Goal: Task Accomplishment & Management: Manage account settings

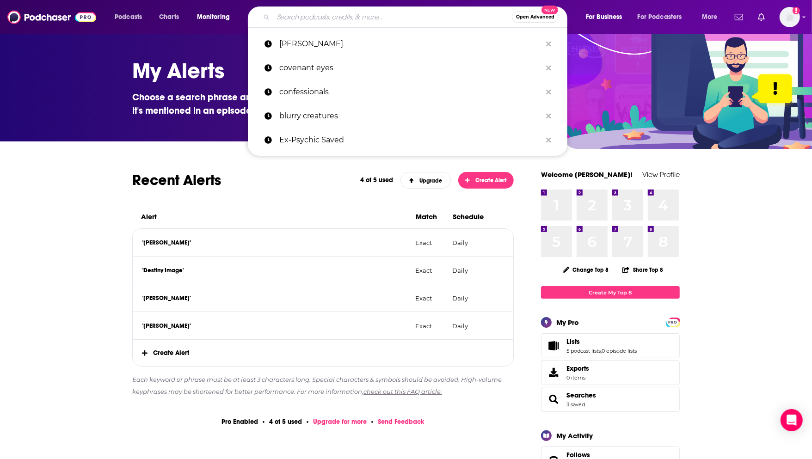
click at [342, 19] on input "Search podcasts, credits, & more..." at bounding box center [392, 17] width 239 height 15
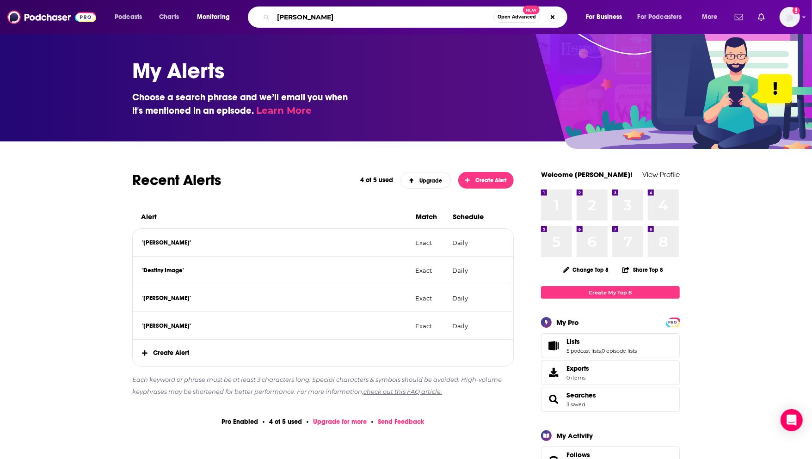
type input "[PERSON_NAME]"
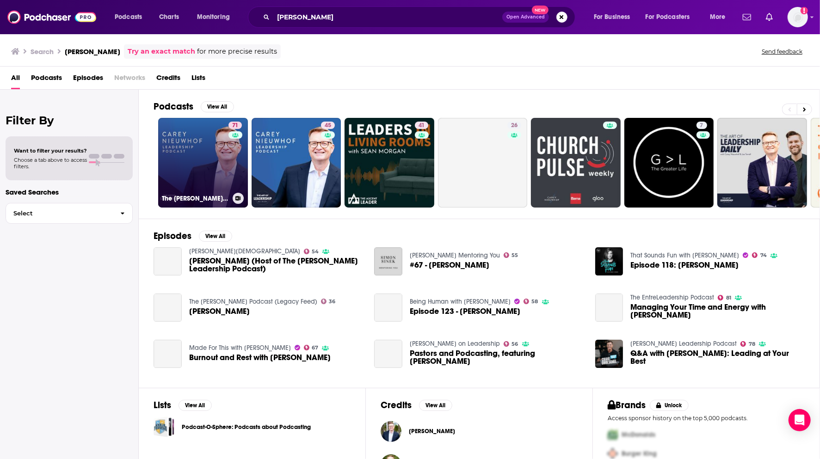
click at [203, 137] on link "71 The [PERSON_NAME] Leadership Podcast" at bounding box center [203, 163] width 90 height 90
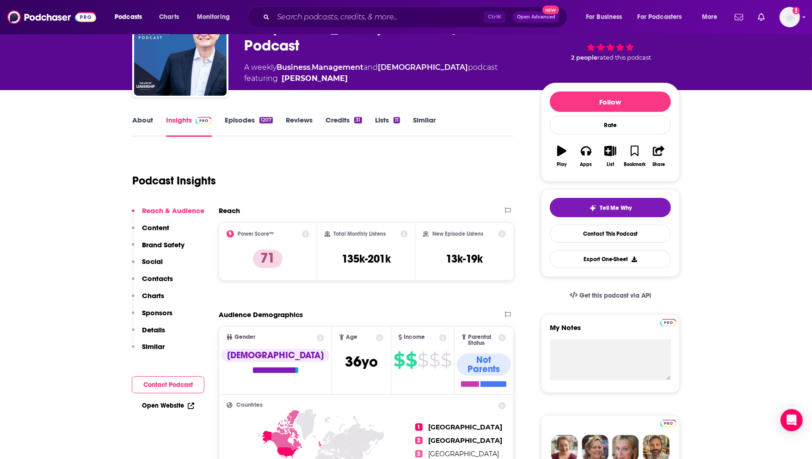
scroll to position [51, 0]
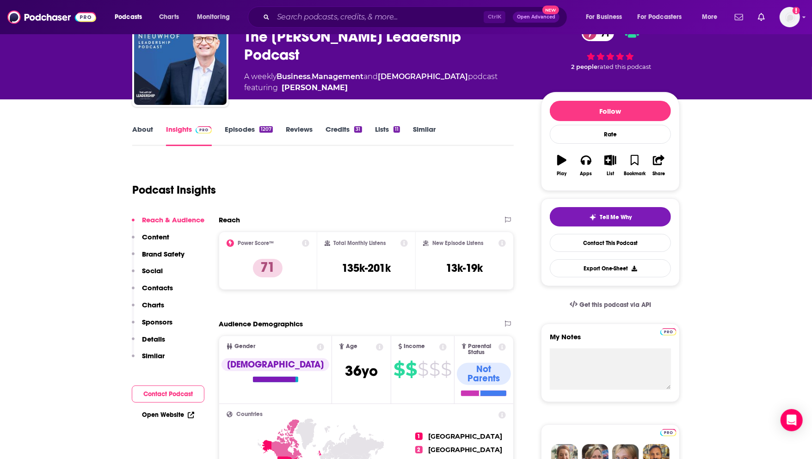
click at [243, 131] on link "Episodes 1207" at bounding box center [249, 135] width 48 height 21
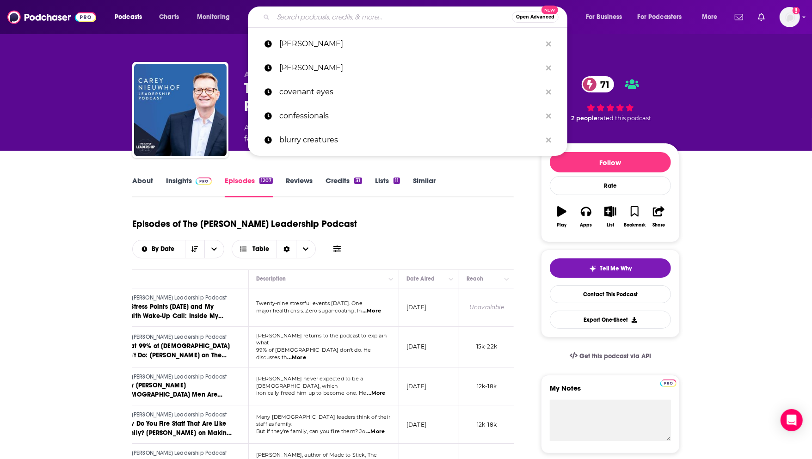
click at [368, 16] on input "Search podcasts, credits, & more..." at bounding box center [392, 17] width 239 height 15
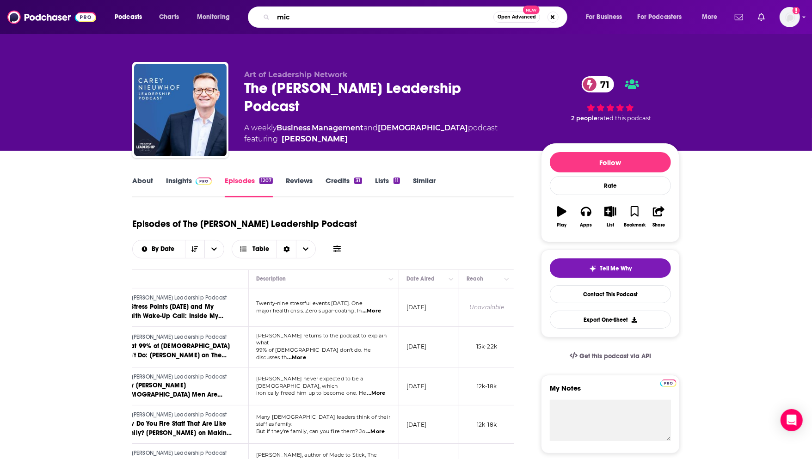
type input "mich"
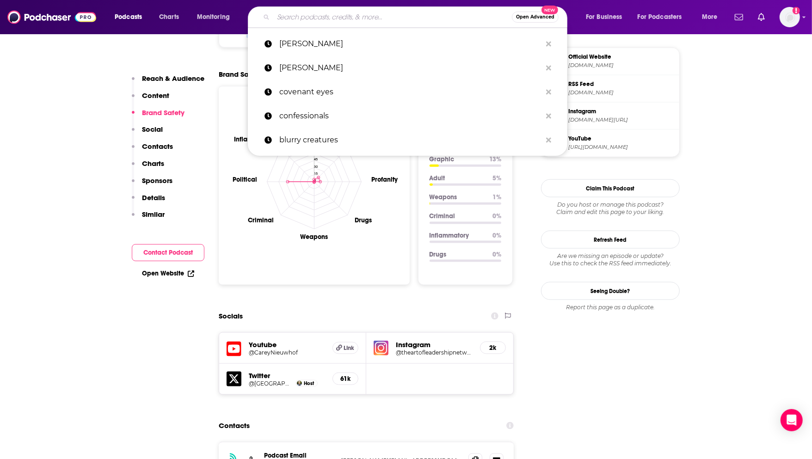
scroll to position [925, 0]
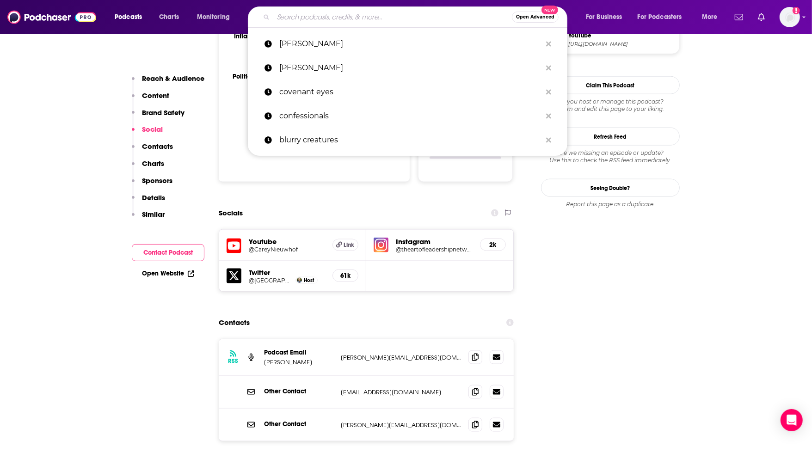
type input "e"
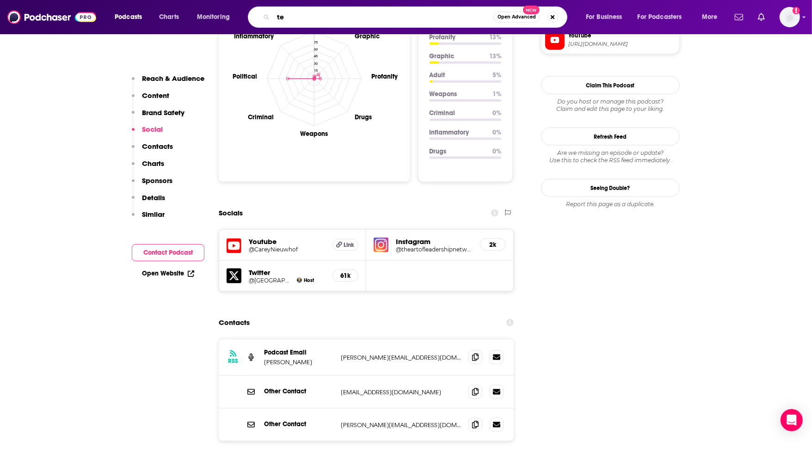
type input "t"
drag, startPoint x: 55, startPoint y: 329, endPoint x: 108, endPoint y: 310, distance: 55.7
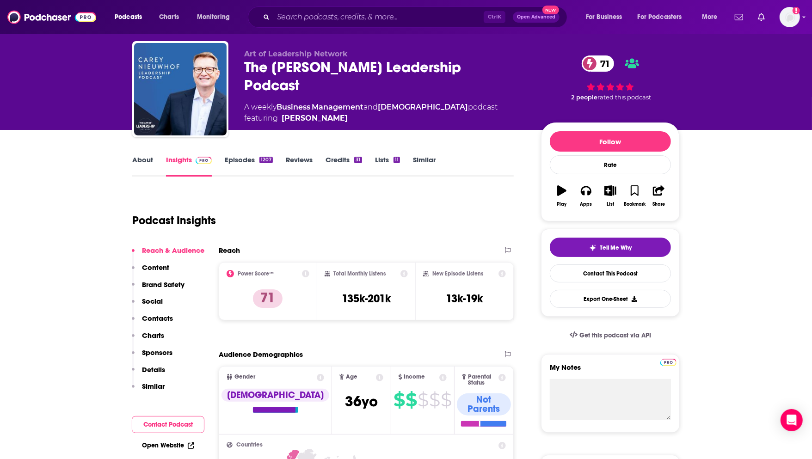
scroll to position [0, 0]
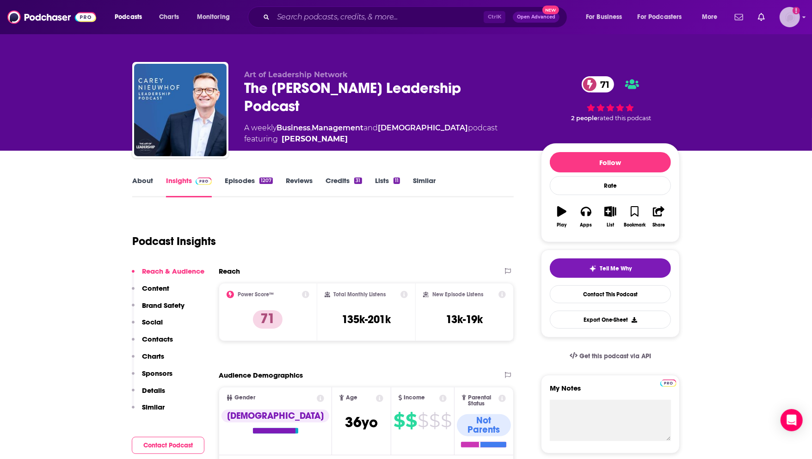
click at [785, 16] on img "Logged in as TinaPugh" at bounding box center [789, 17] width 20 height 20
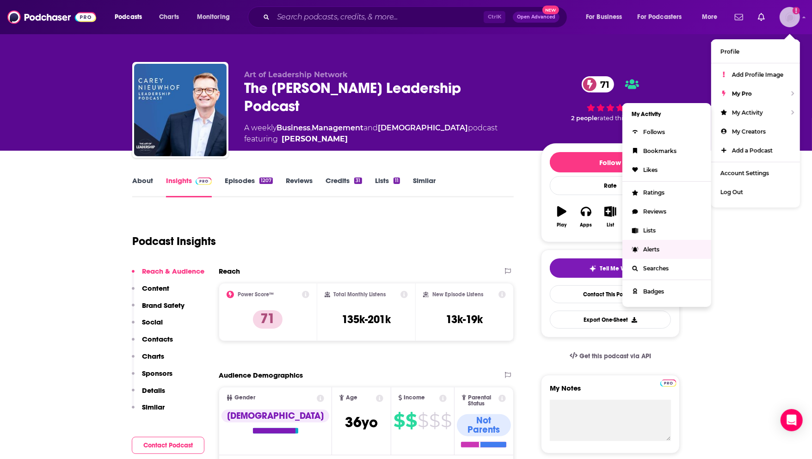
click at [652, 246] on span "Alerts" at bounding box center [651, 249] width 16 height 7
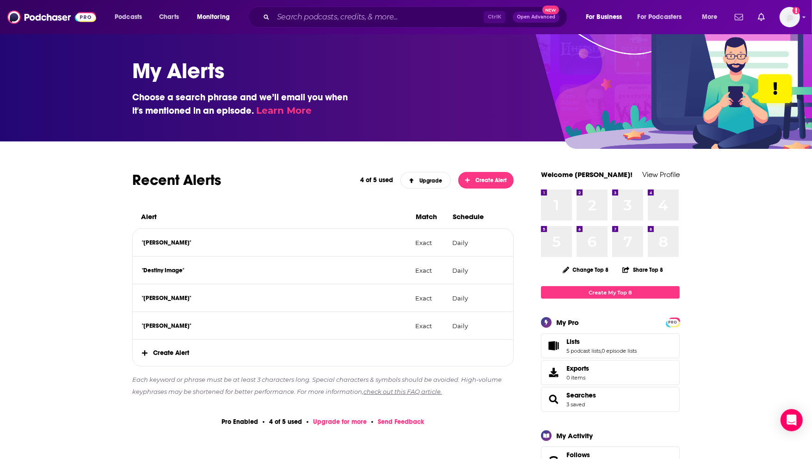
click at [172, 355] on span "Create Alert" at bounding box center [323, 353] width 380 height 26
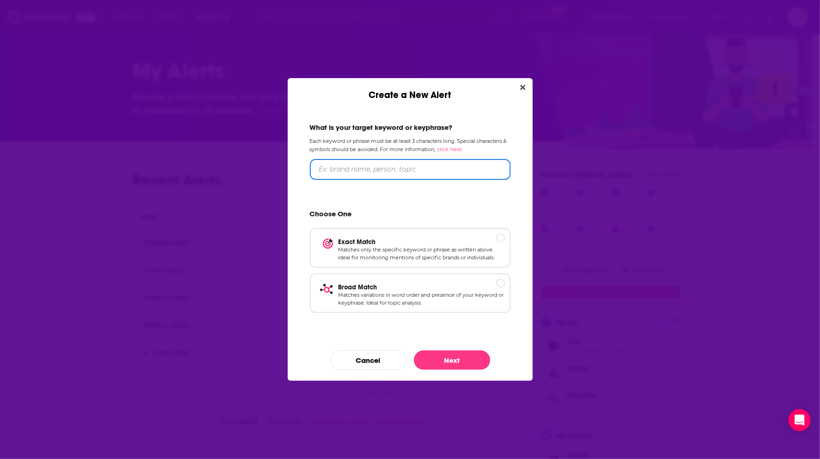
click at [355, 168] on input "Create a New Alert" at bounding box center [410, 169] width 201 height 21
type input "Telepathy Tapes"
click at [498, 235] on div "Create a New Alert" at bounding box center [500, 237] width 9 height 9
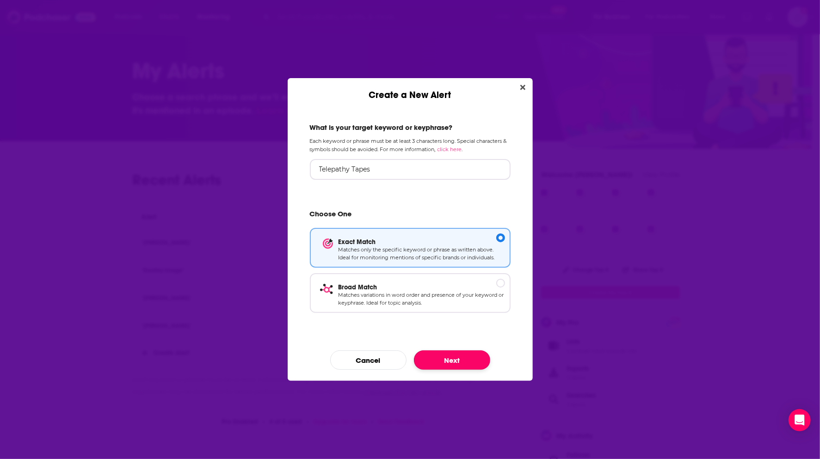
click at [450, 361] on button "Next" at bounding box center [452, 359] width 76 height 19
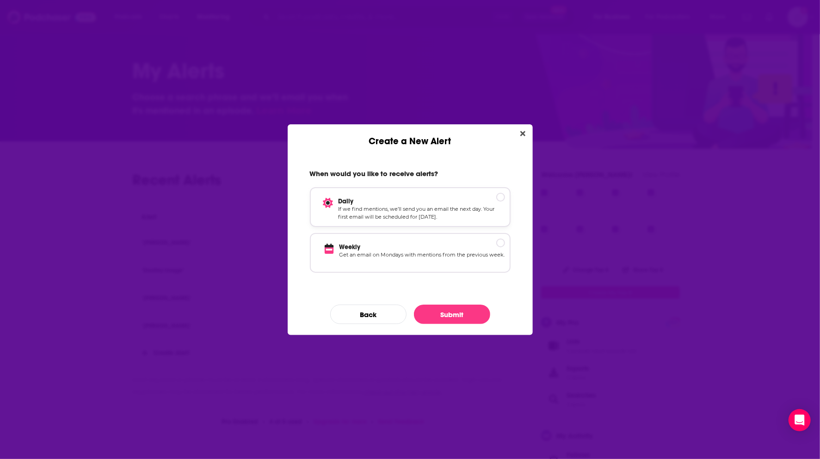
click at [505, 193] on div "Daily If we find mentions, we’ll send you an email the next day. Your first ema…" at bounding box center [410, 207] width 201 height 40
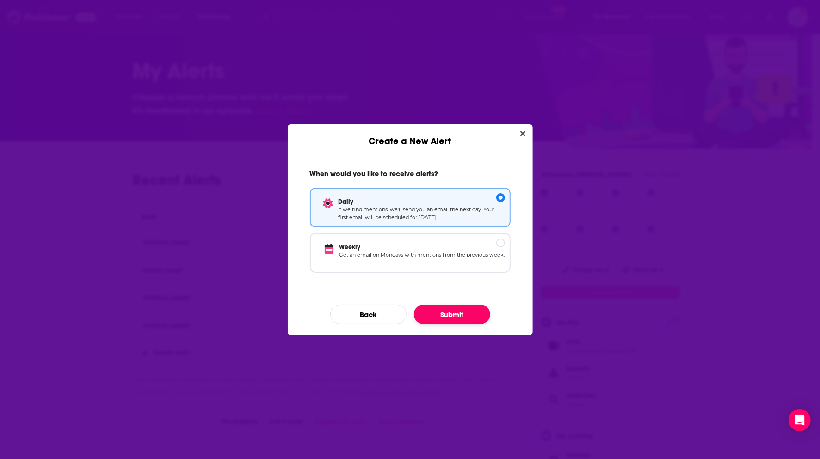
click at [453, 316] on button "Submit" at bounding box center [452, 314] width 76 height 19
